Goal: Contribute content

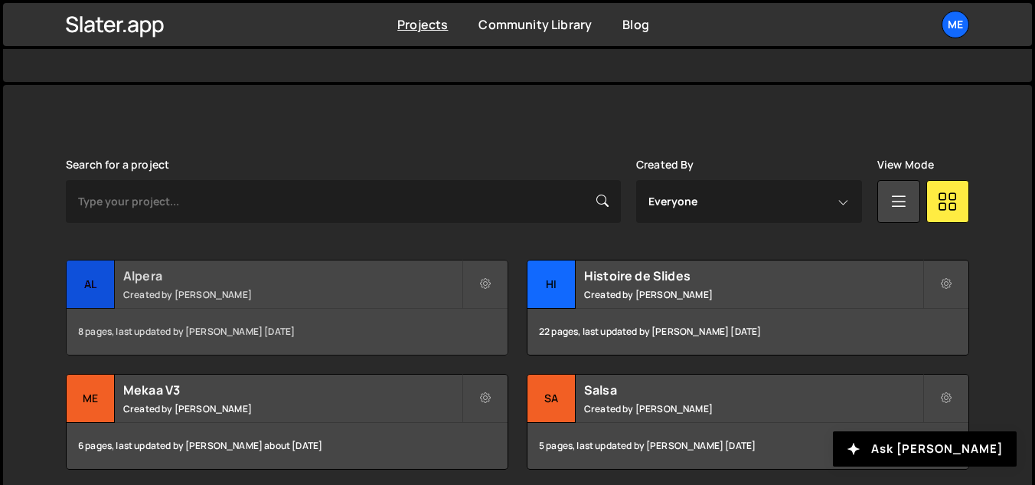
scroll to position [383, 0]
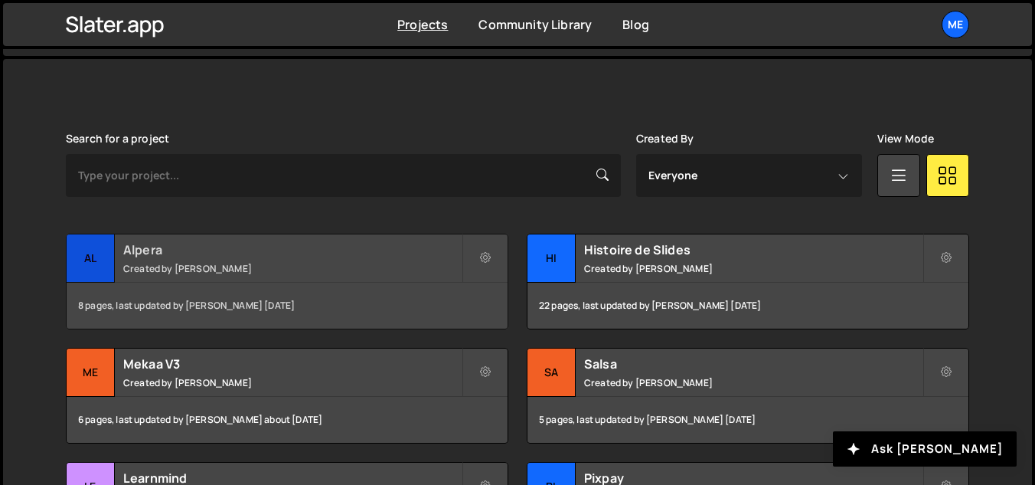
click at [339, 273] on small "Created by [PERSON_NAME]" at bounding box center [292, 268] width 338 height 13
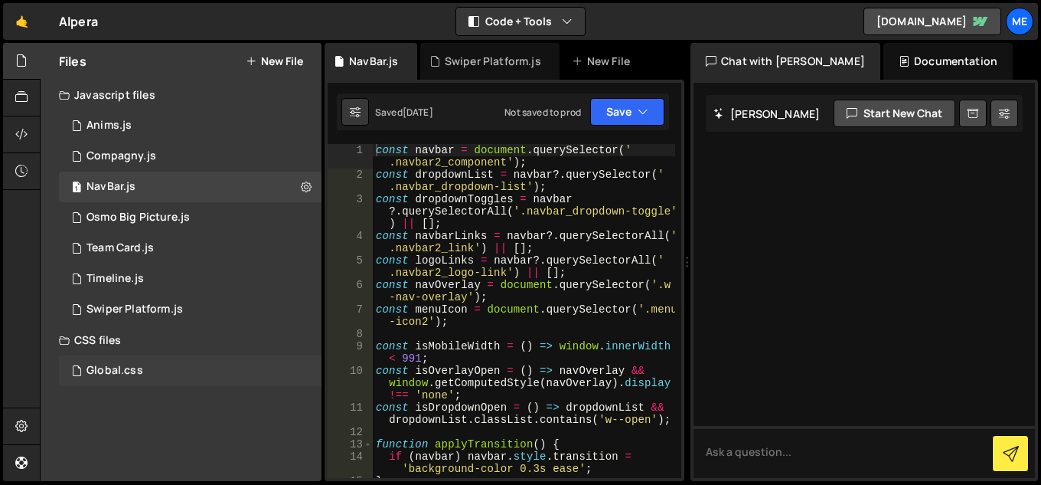
click at [181, 360] on div "Global.css 0" at bounding box center [190, 370] width 263 height 31
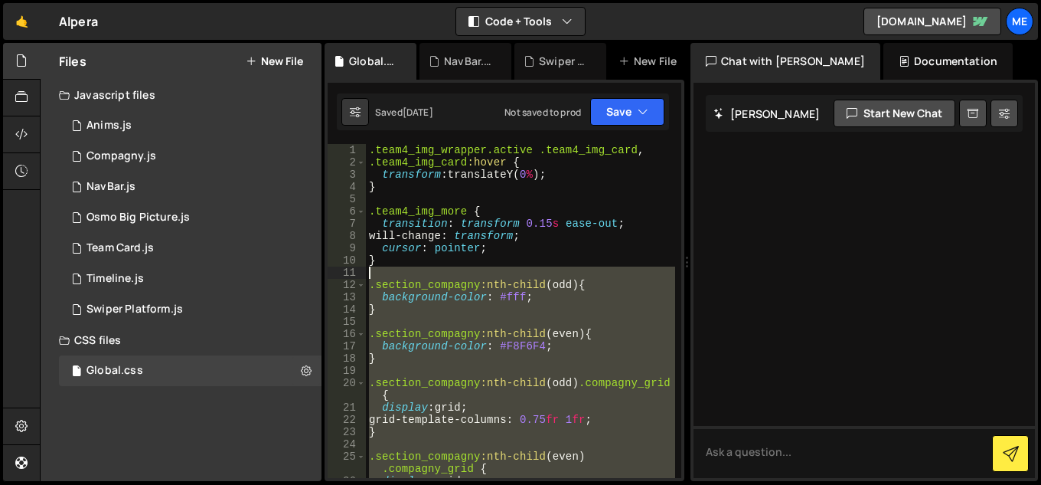
drag, startPoint x: 422, startPoint y: 336, endPoint x: 322, endPoint y: 269, distance: 120.8
click at [329, 276] on div "1 2 3 4 5 6 7 8 9 10 11 12 13 14 15 16 17 18 19 20 21 22 23 24 25 26 27 .team4_…" at bounding box center [505, 311] width 354 height 334
type textarea ".section_compagny:nth-child(odd) {"
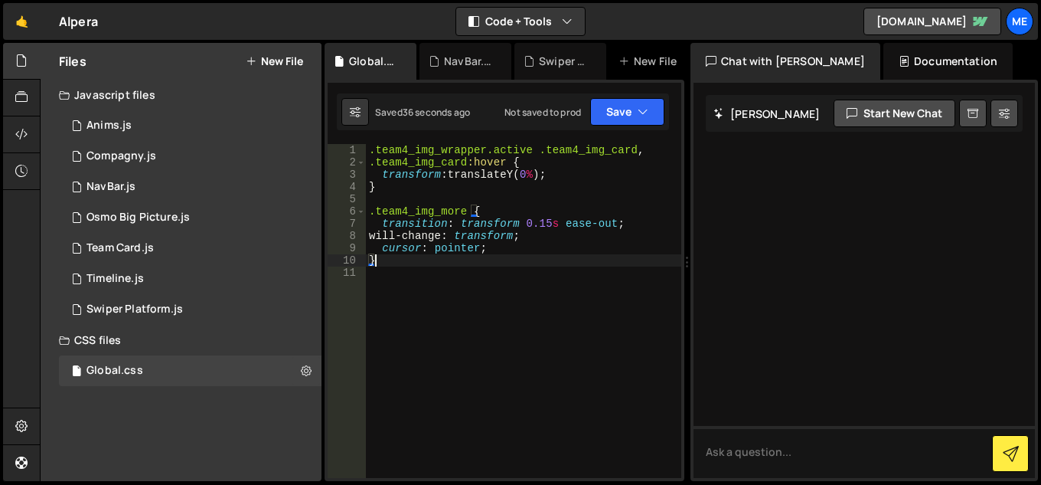
click at [491, 208] on div ".team4_img_wrapper.active .team4_img_card , .team4_img_card :hover { transform …" at bounding box center [523, 323] width 315 height 358
type textarea ".team4_img_more {"
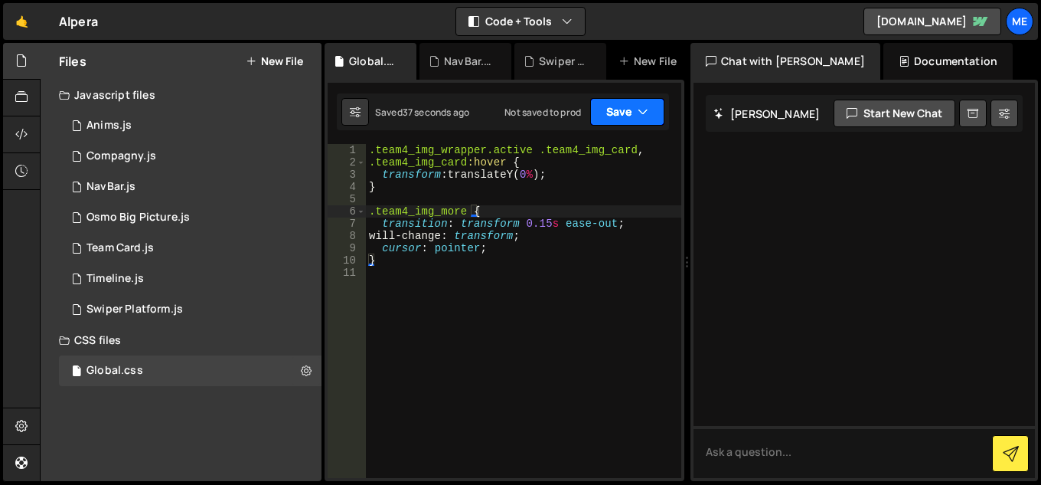
click at [655, 112] on button "Save" at bounding box center [627, 112] width 74 height 28
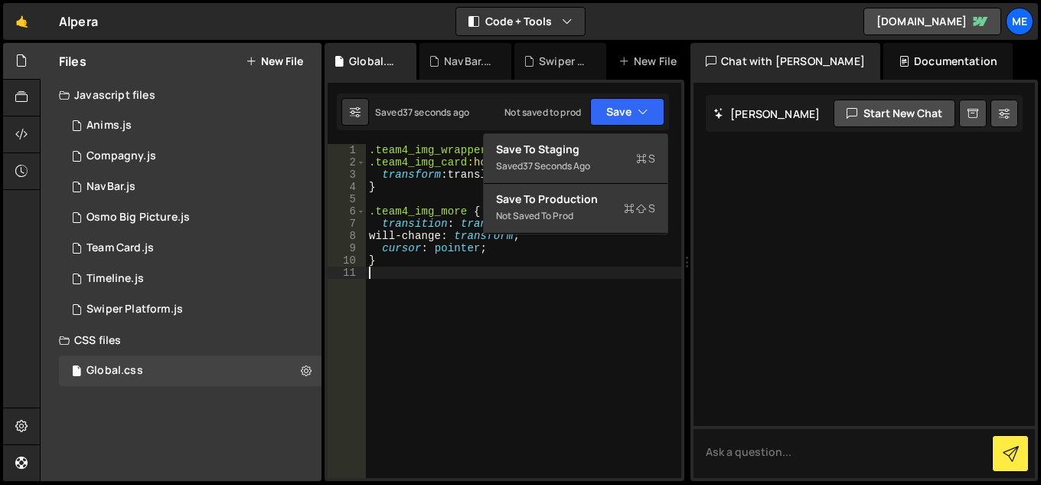
click at [553, 268] on div ".team4_img_wrapper.active .team4_img_card , .team4_img_card :hover { transform …" at bounding box center [523, 323] width 315 height 358
